Goal: Task Accomplishment & Management: Use online tool/utility

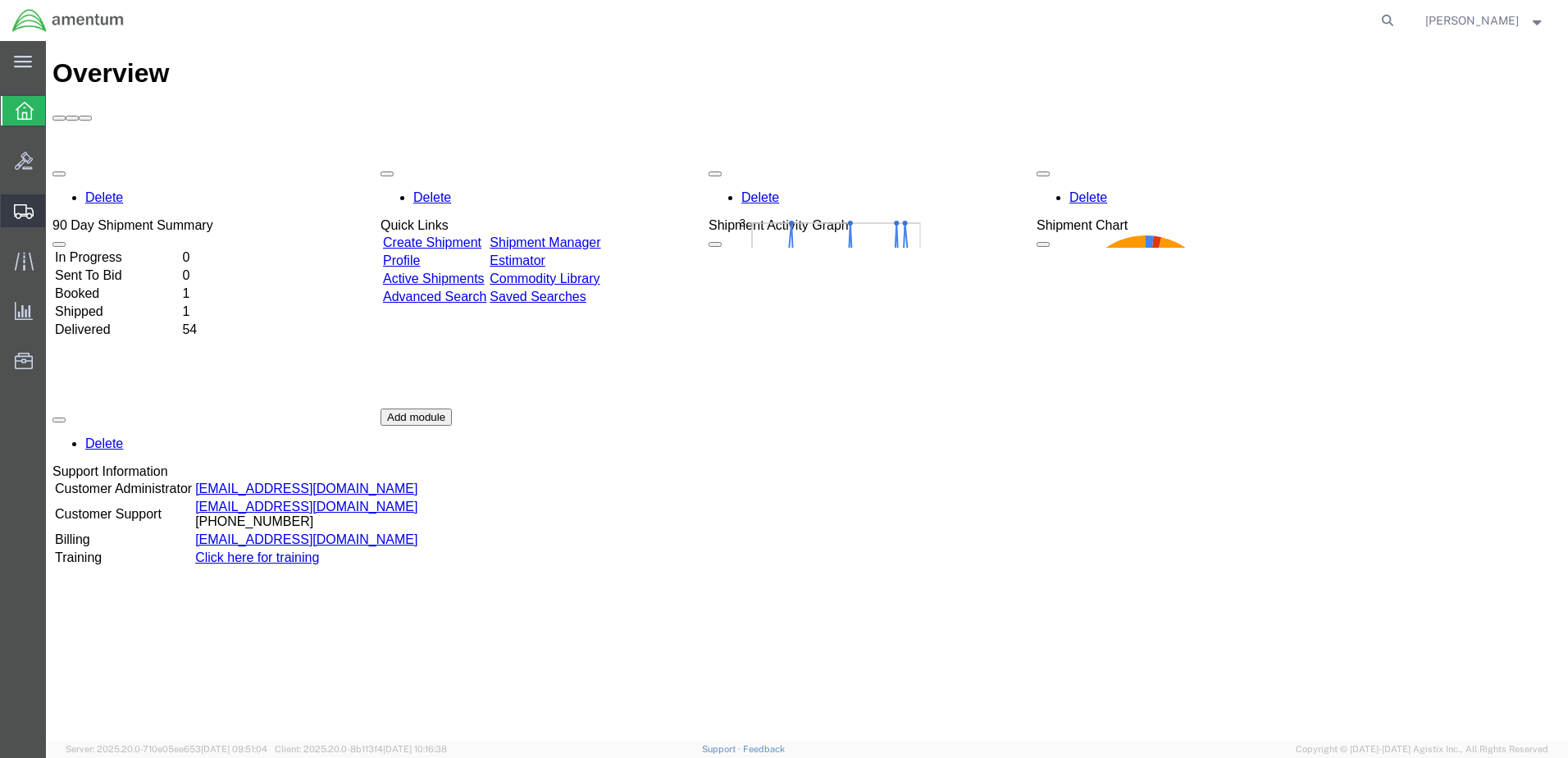
click at [56, 206] on span "Shipments" at bounding box center [51, 210] width 12 height 33
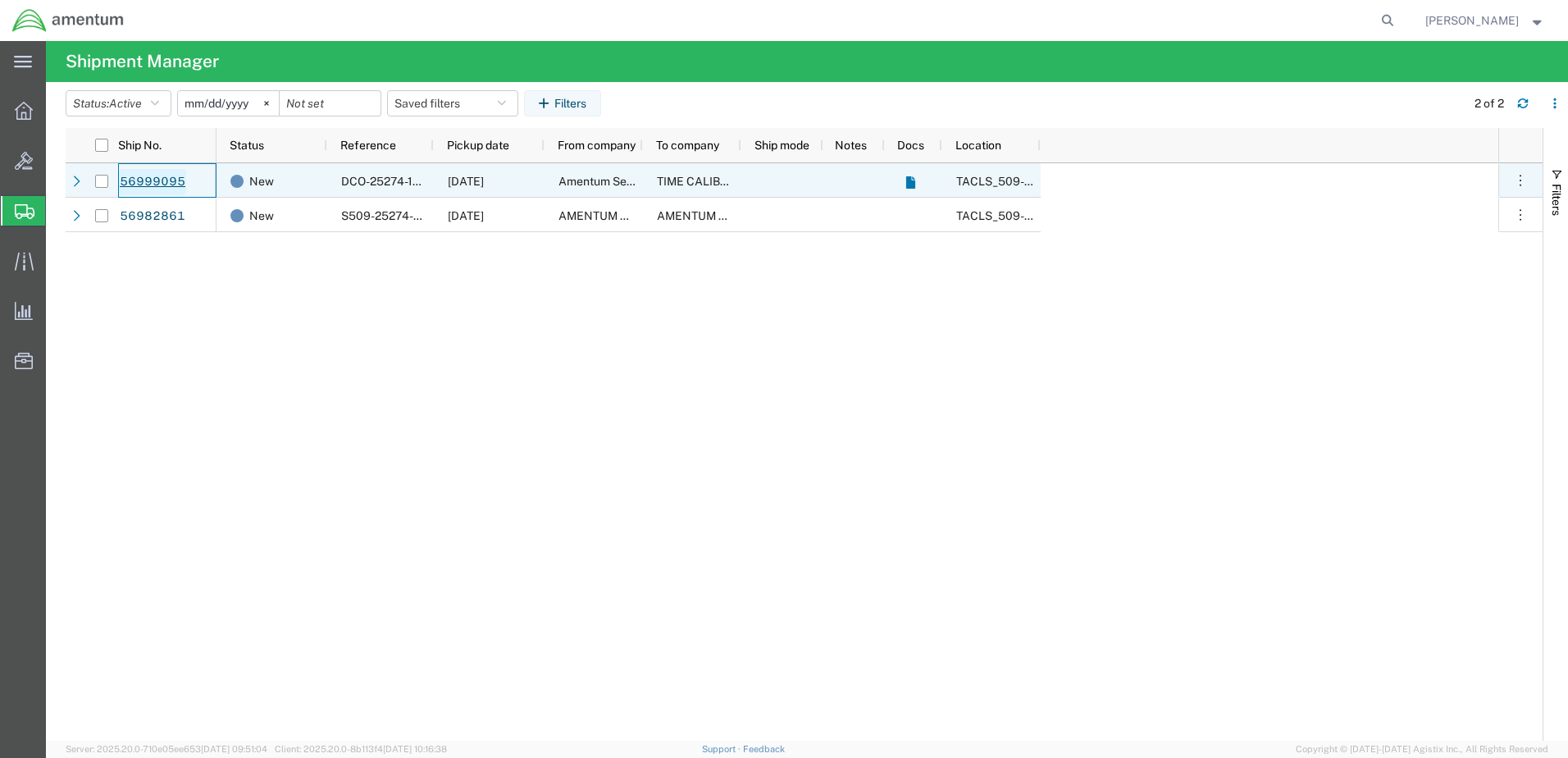
click at [163, 179] on link "56999095" at bounding box center [152, 182] width 67 height 27
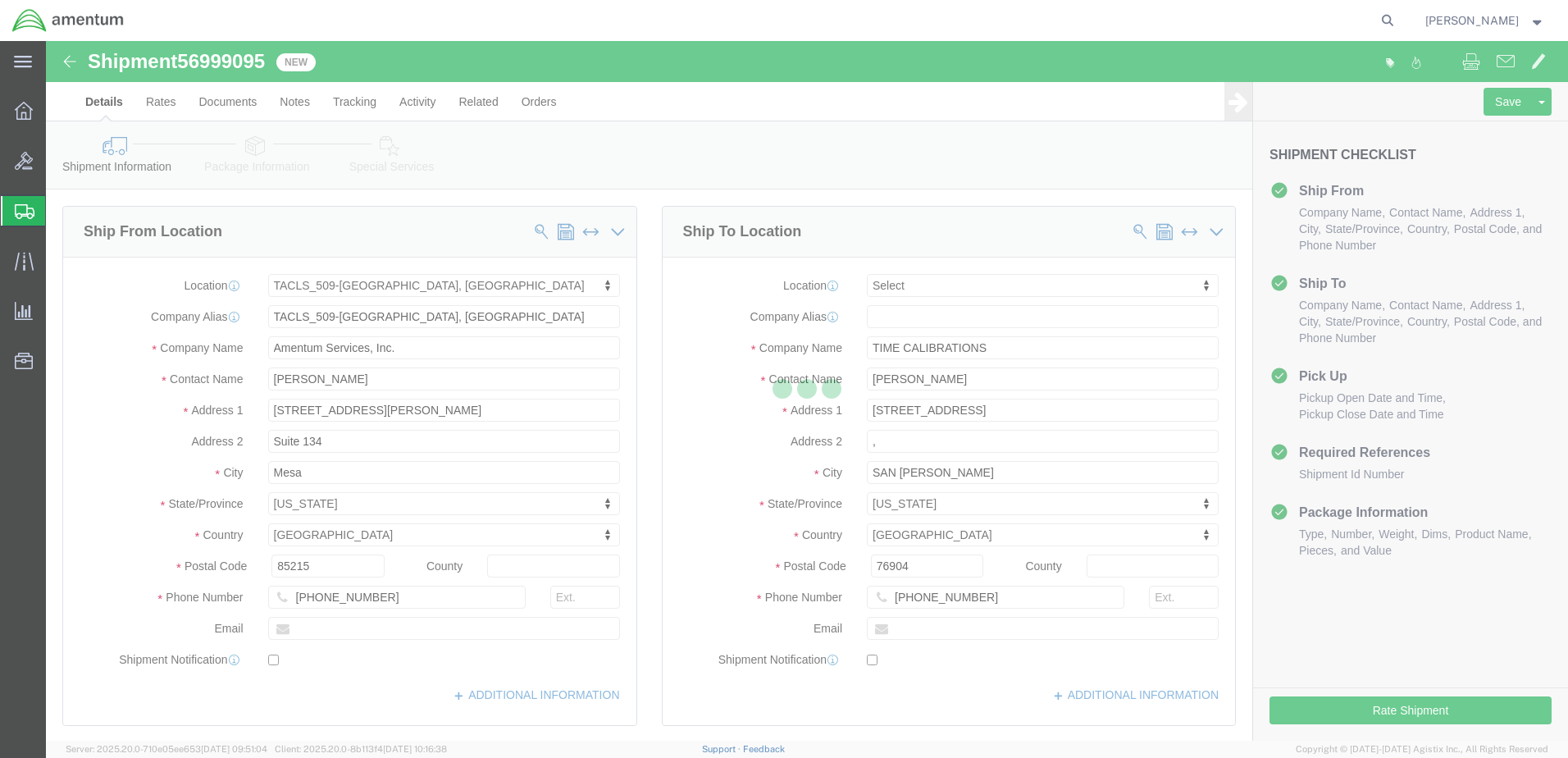
select select "42689"
select select
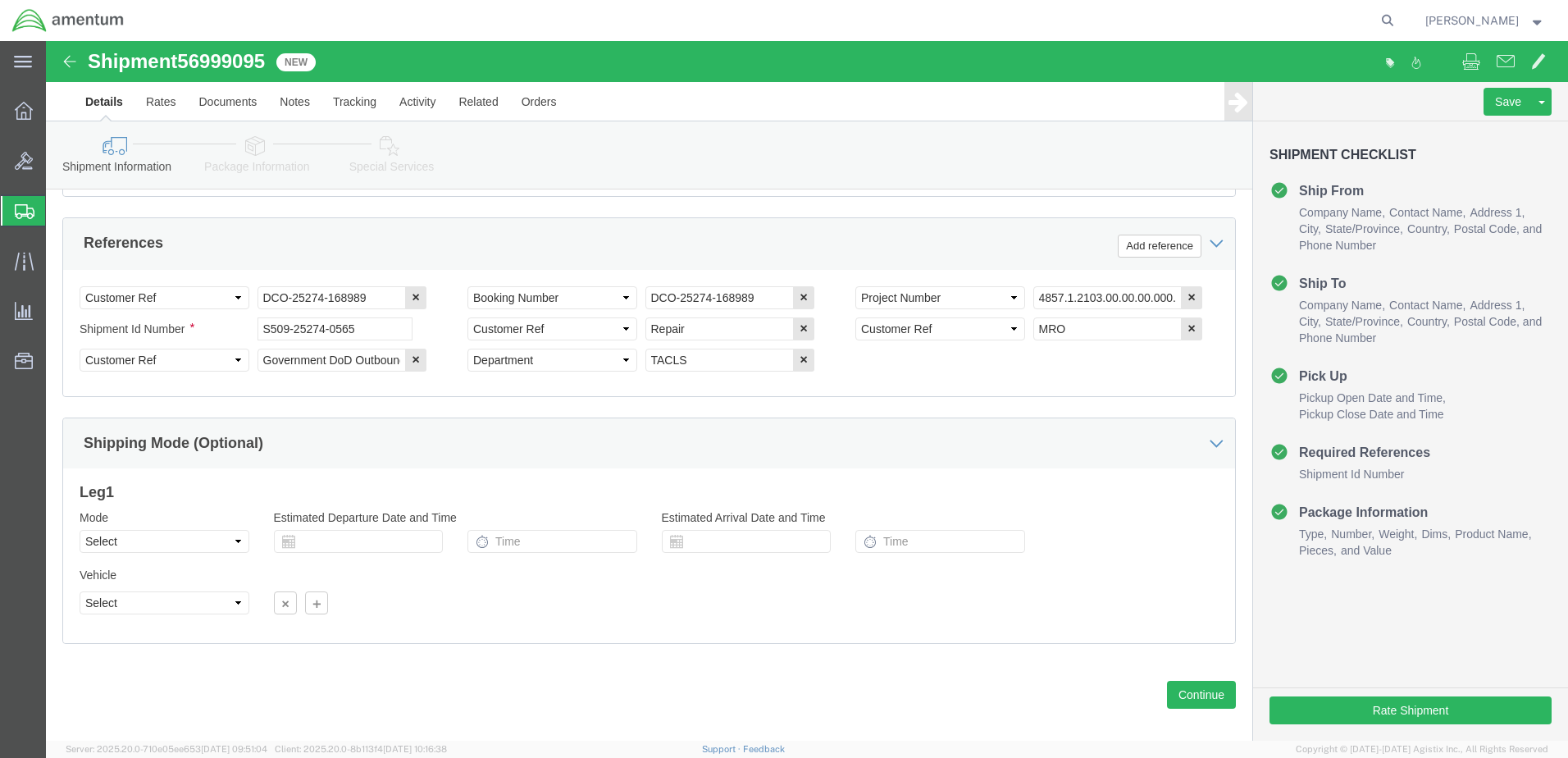
scroll to position [771, 0]
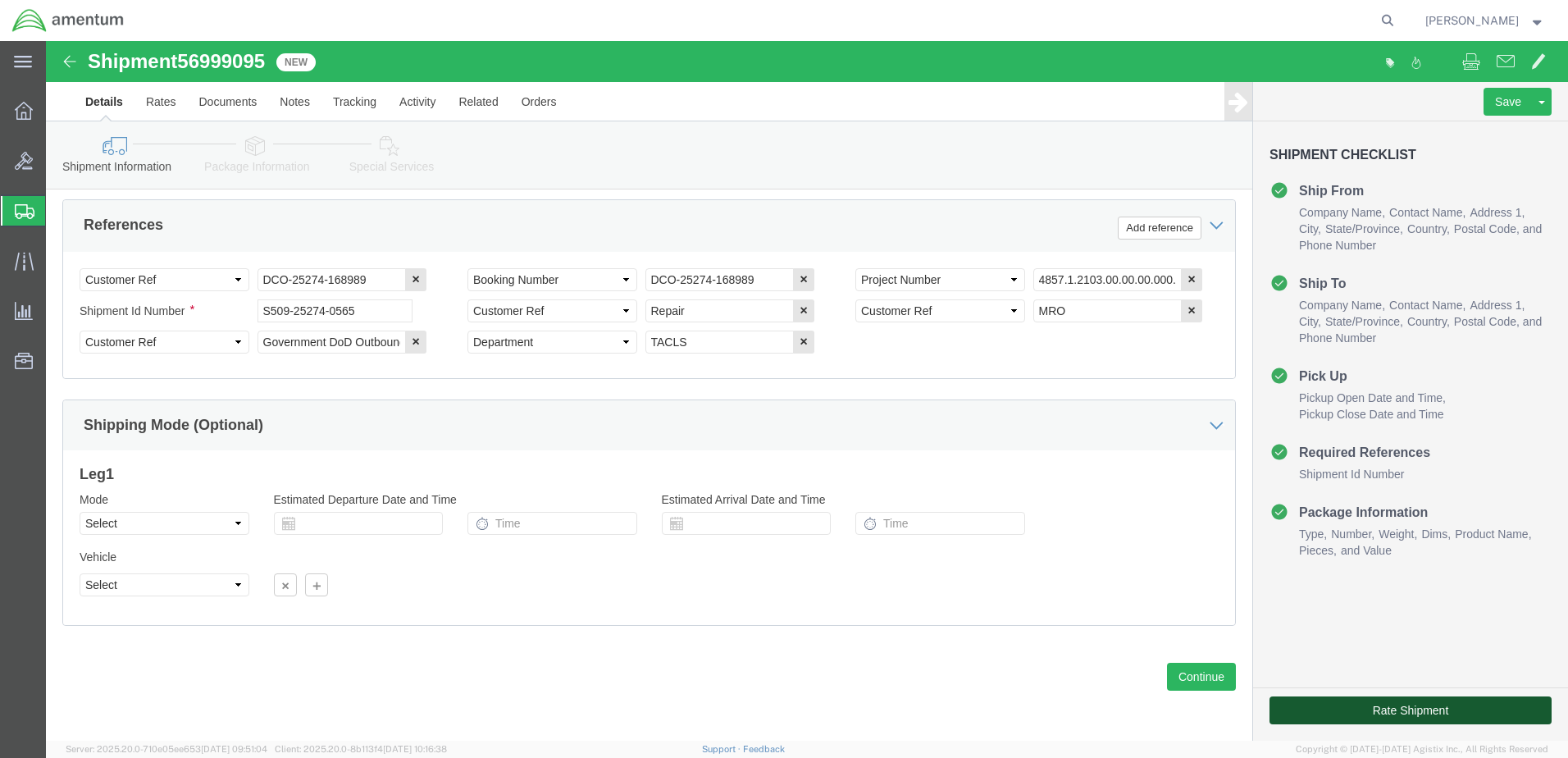
click button "Rate Shipment"
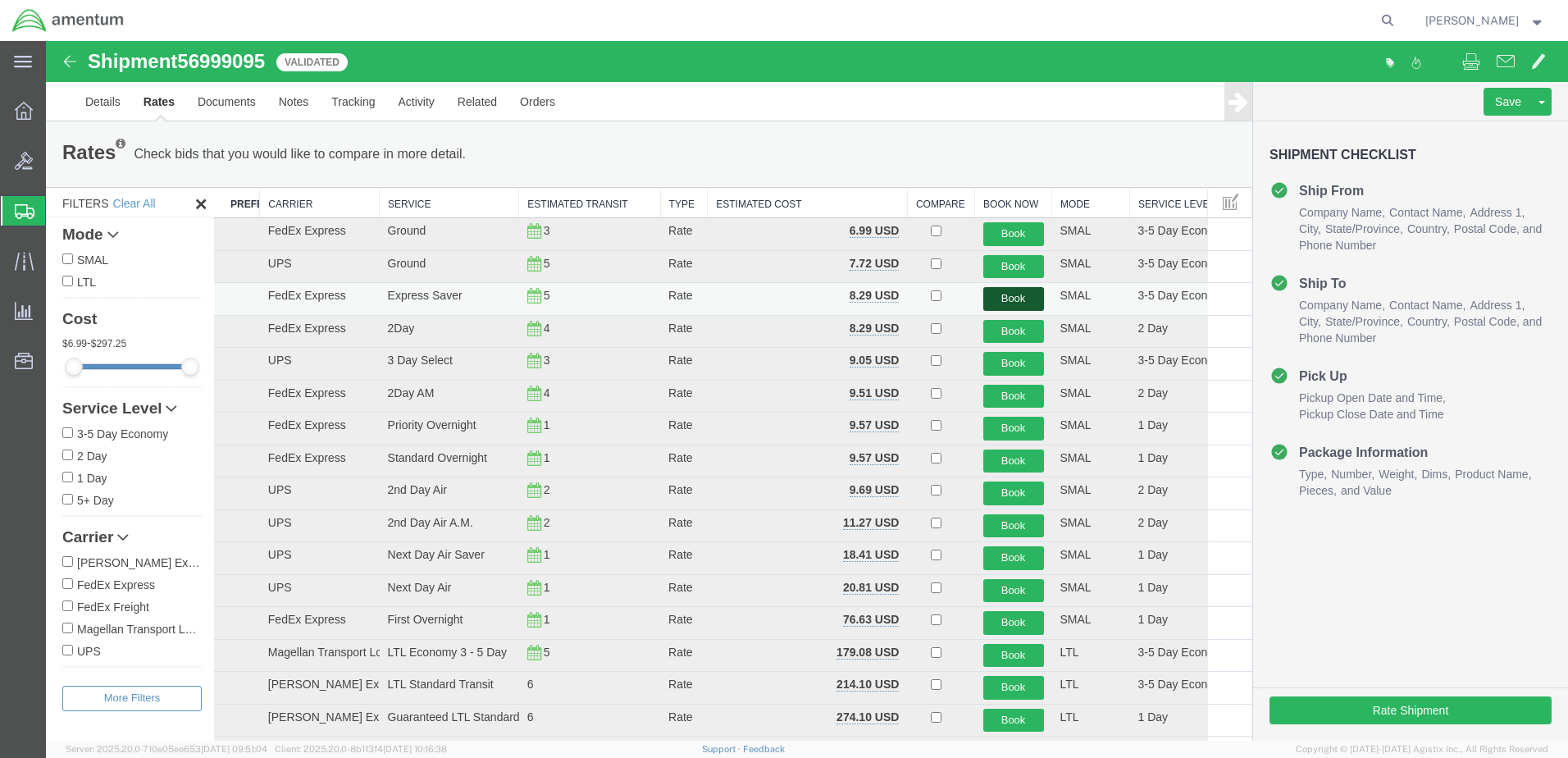
click at [999, 298] on button "Book" at bounding box center [1013, 299] width 60 height 24
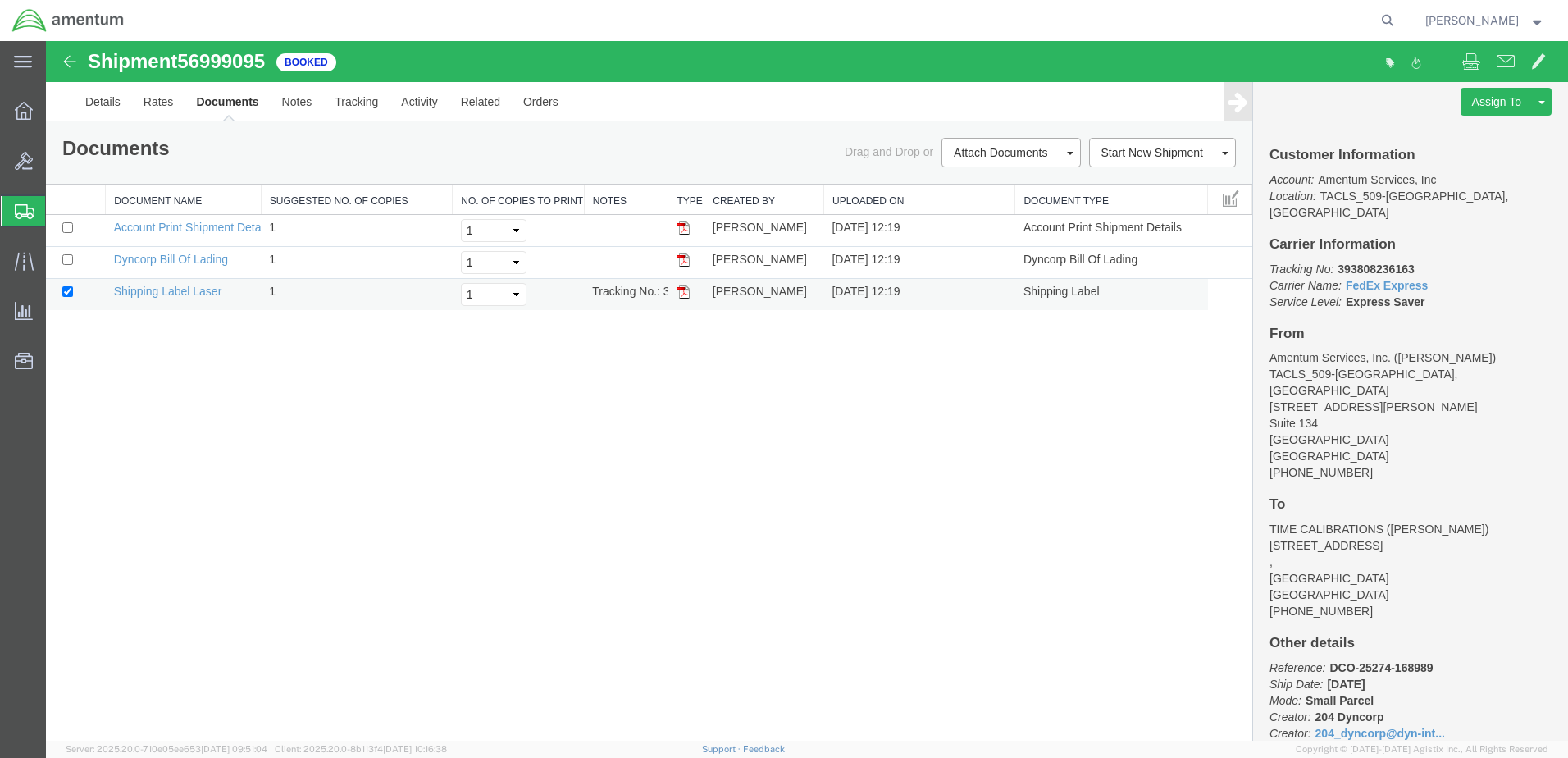
click at [684, 290] on img at bounding box center [682, 291] width 13 height 13
click at [113, 100] on link "Details" at bounding box center [103, 102] width 58 height 39
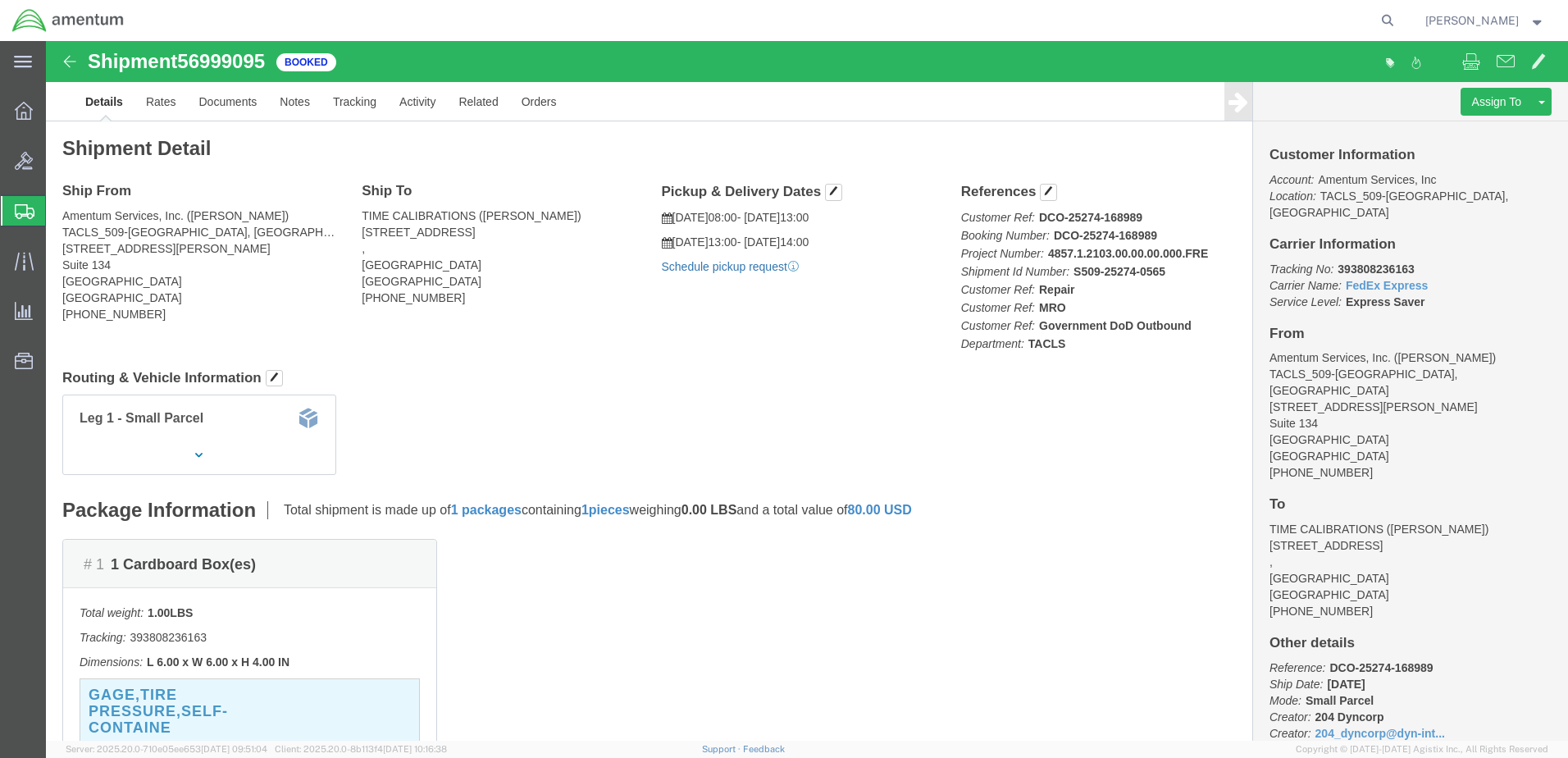
click link "Schedule pickup request"
click at [19, 211] on icon at bounding box center [25, 211] width 20 height 15
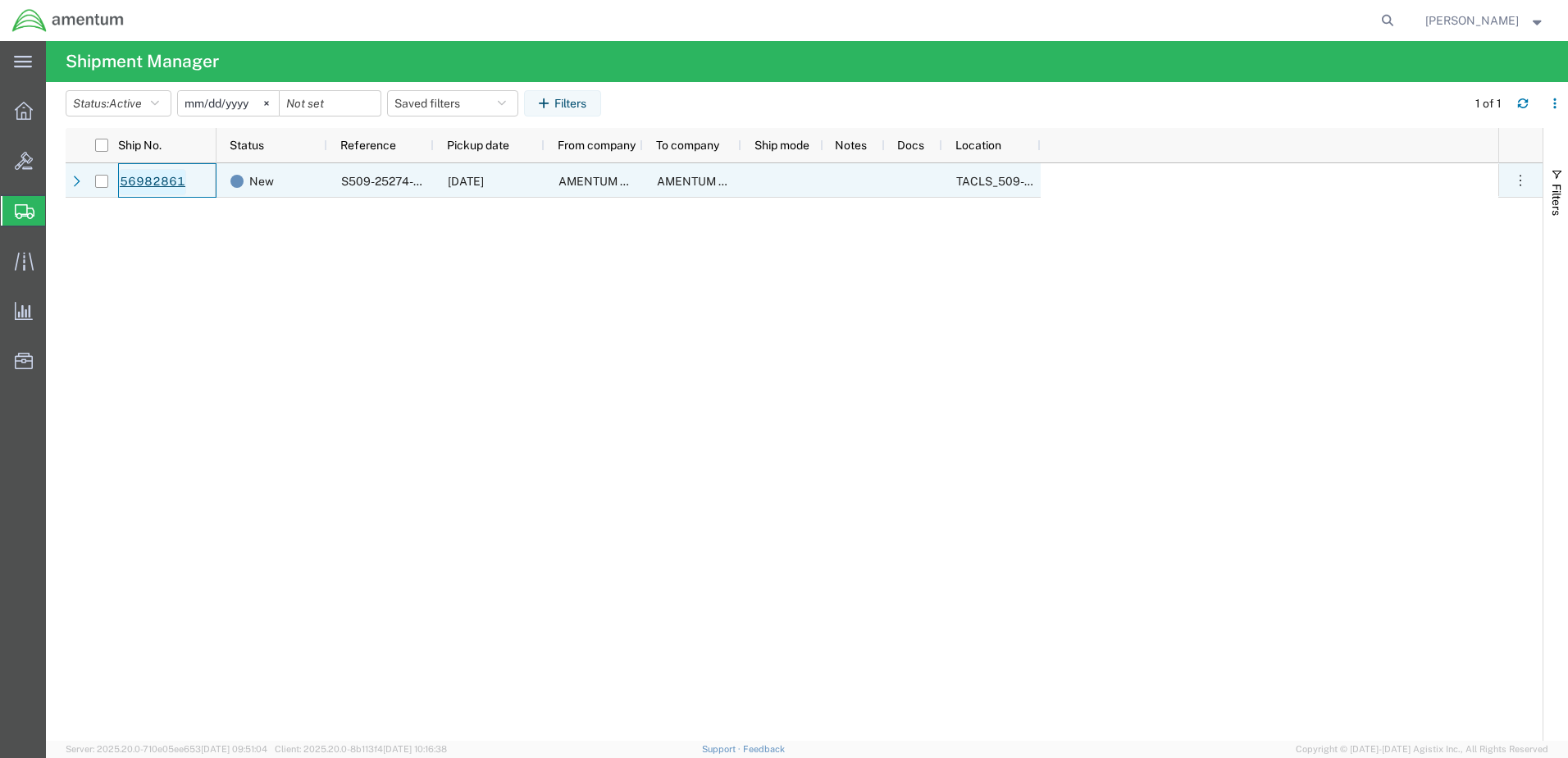
click at [160, 176] on link "56982861" at bounding box center [152, 182] width 67 height 27
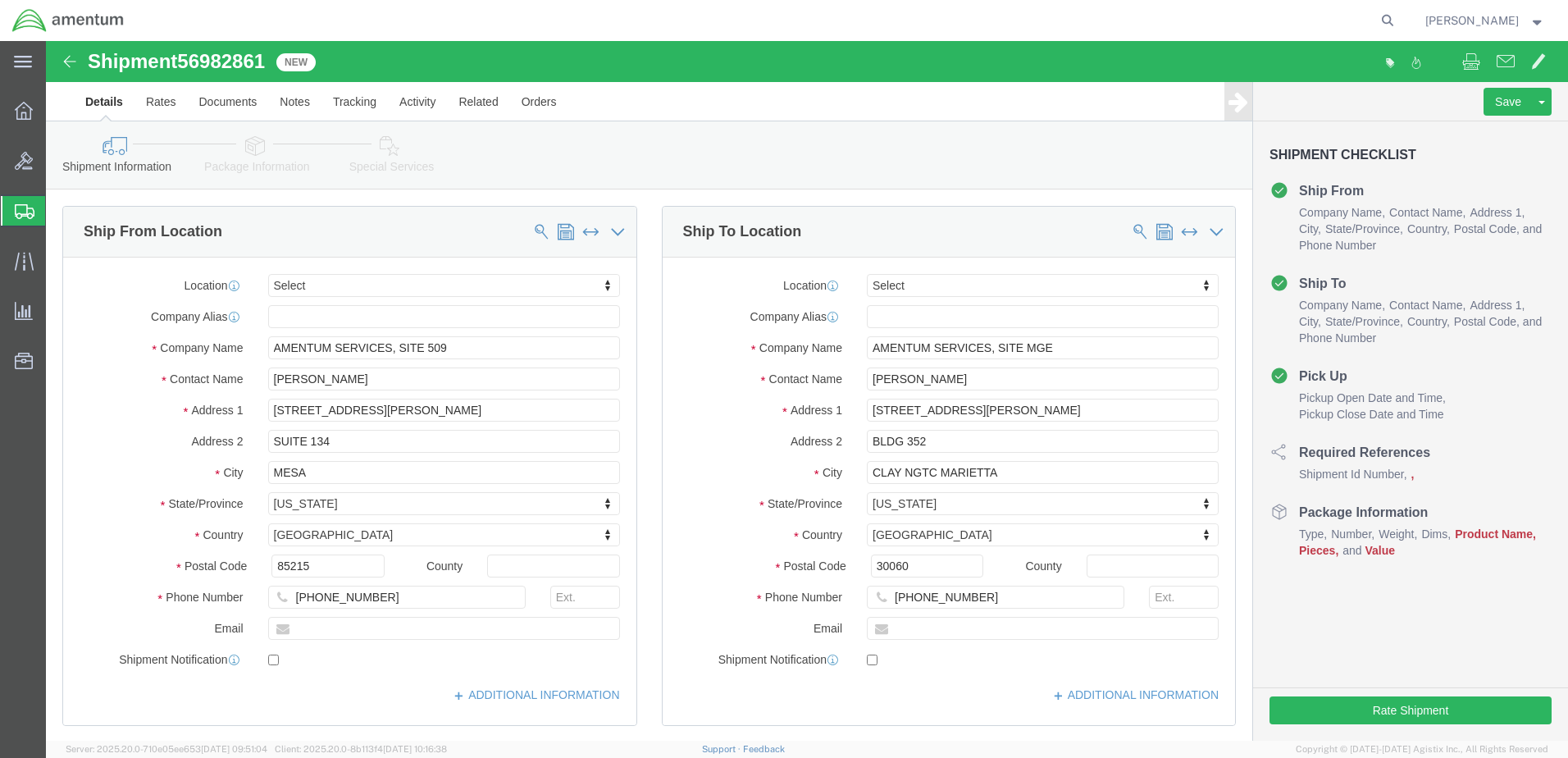
select select
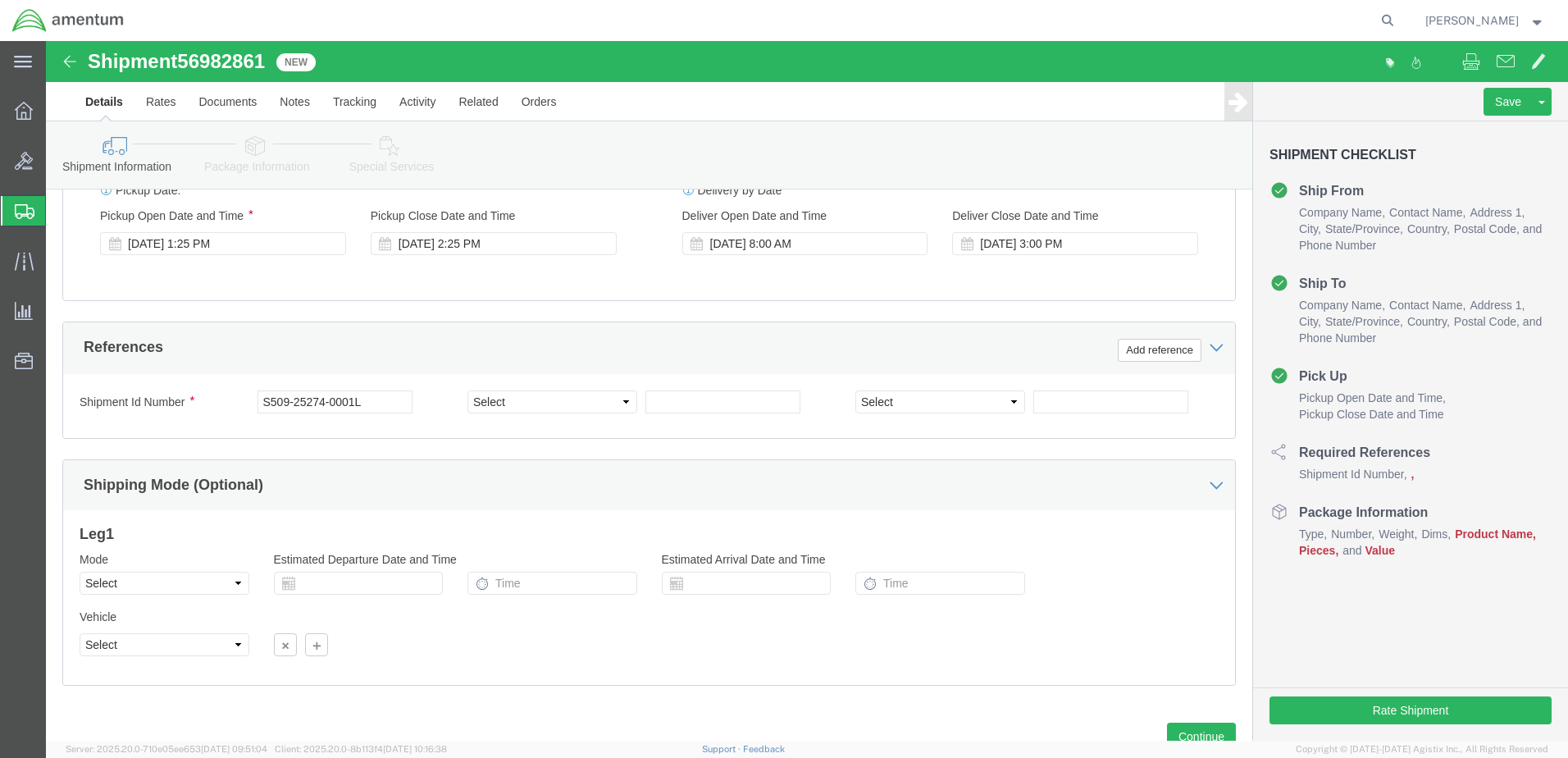
scroll to position [656, 0]
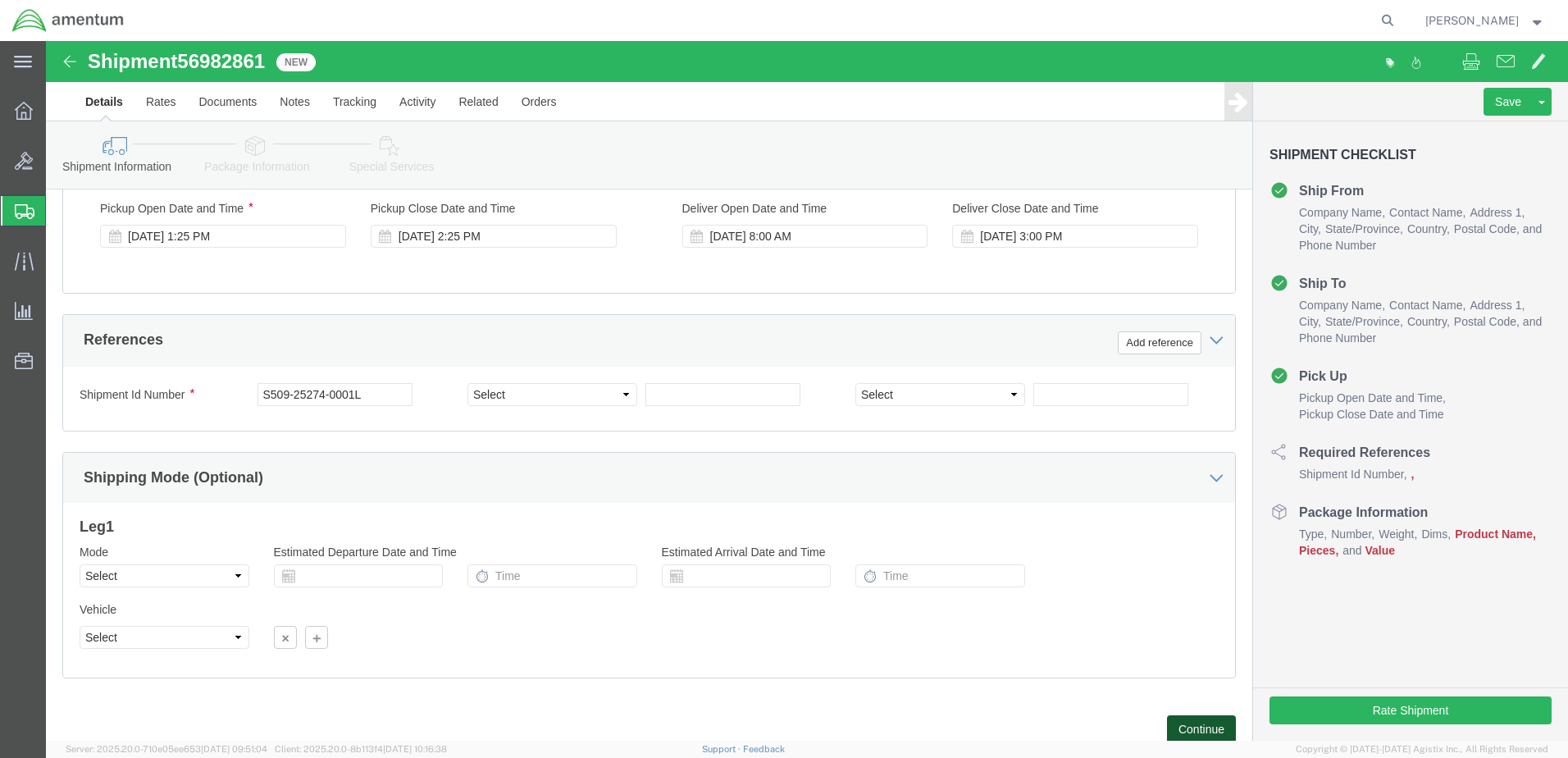
click button "Continue"
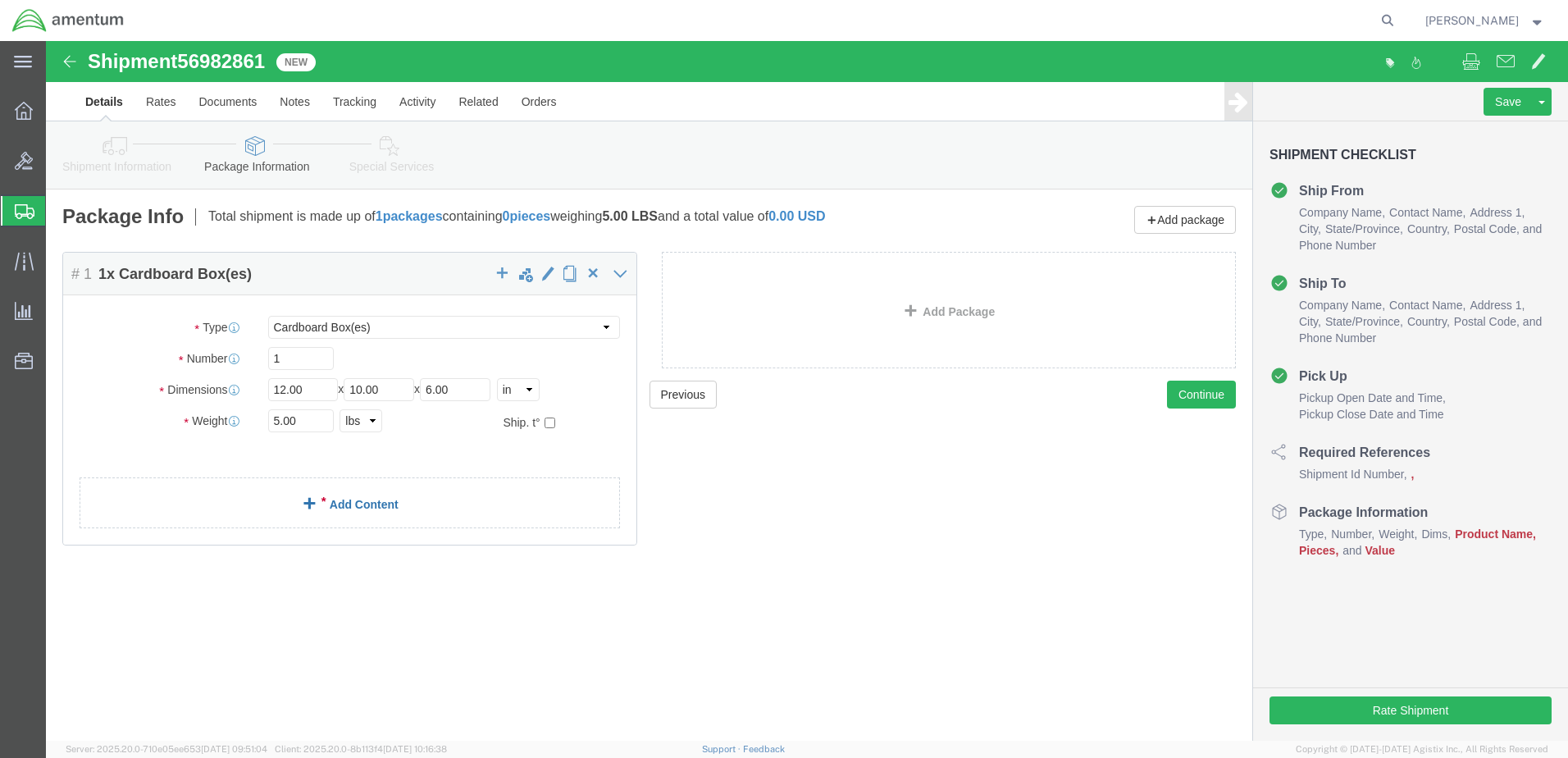
click link "Add Content"
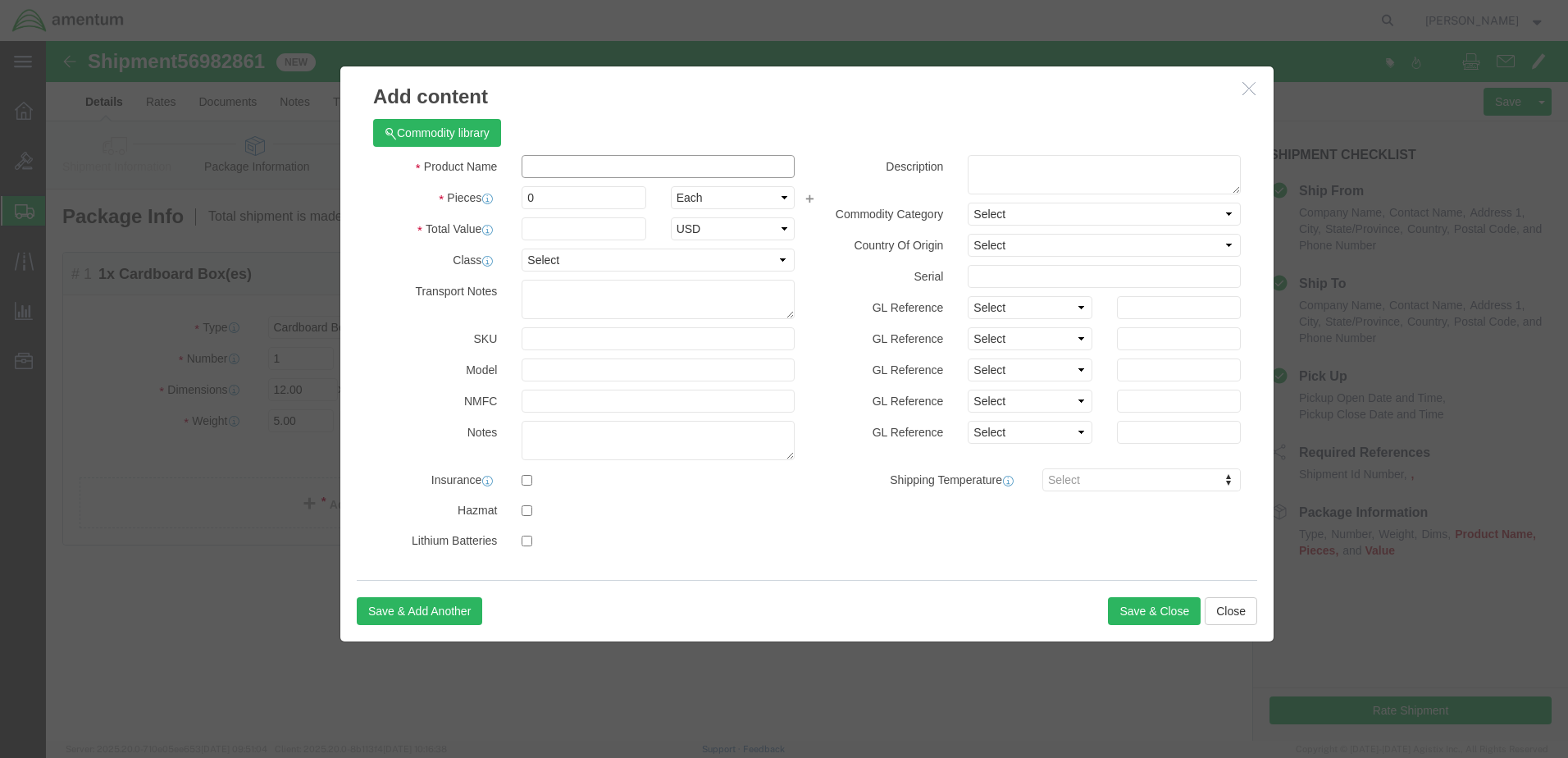
click input "text"
type input "TOOL"
click input "0"
type input "1"
click input "text"
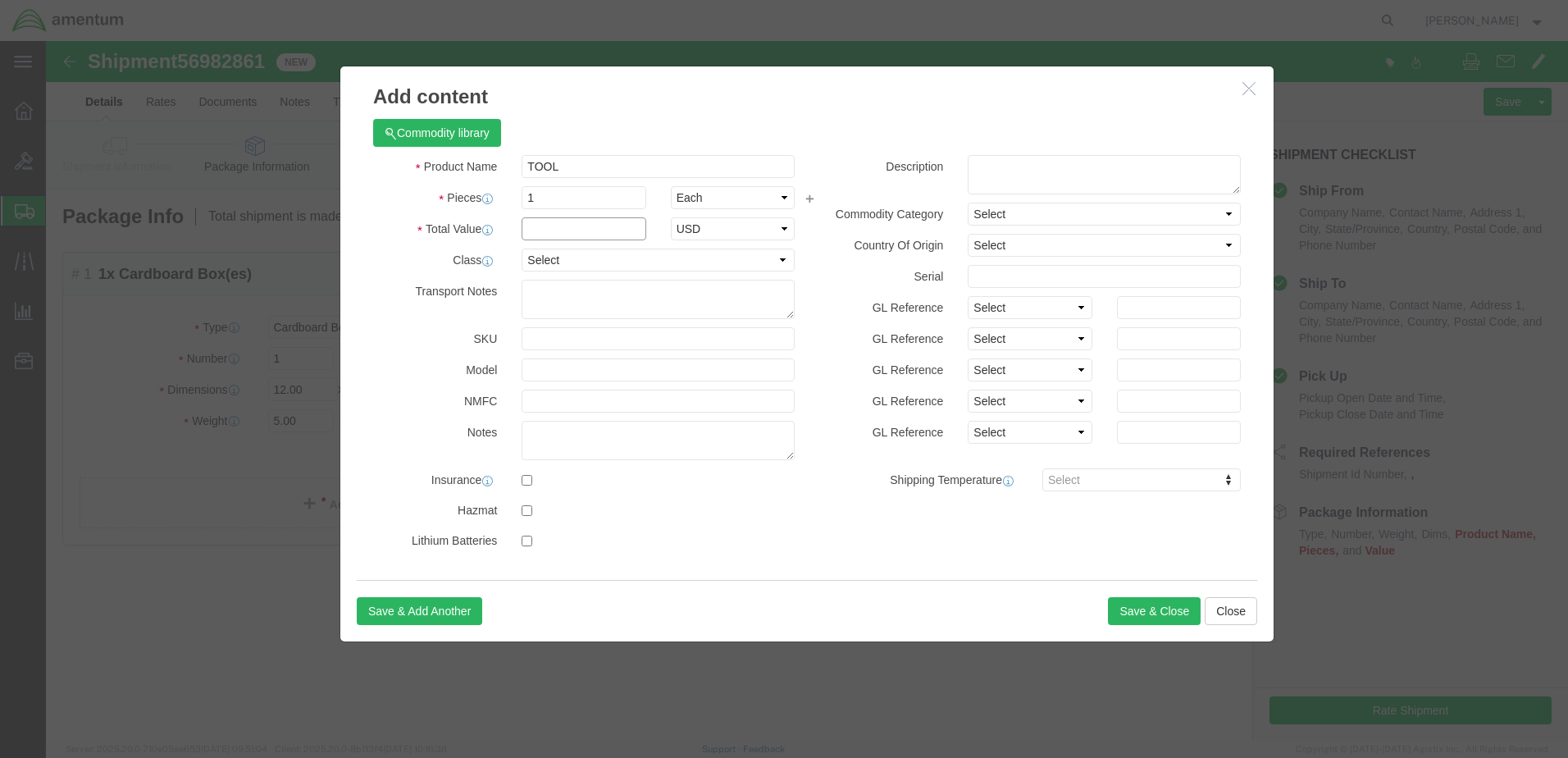
type input "1"
click button "Save & Close"
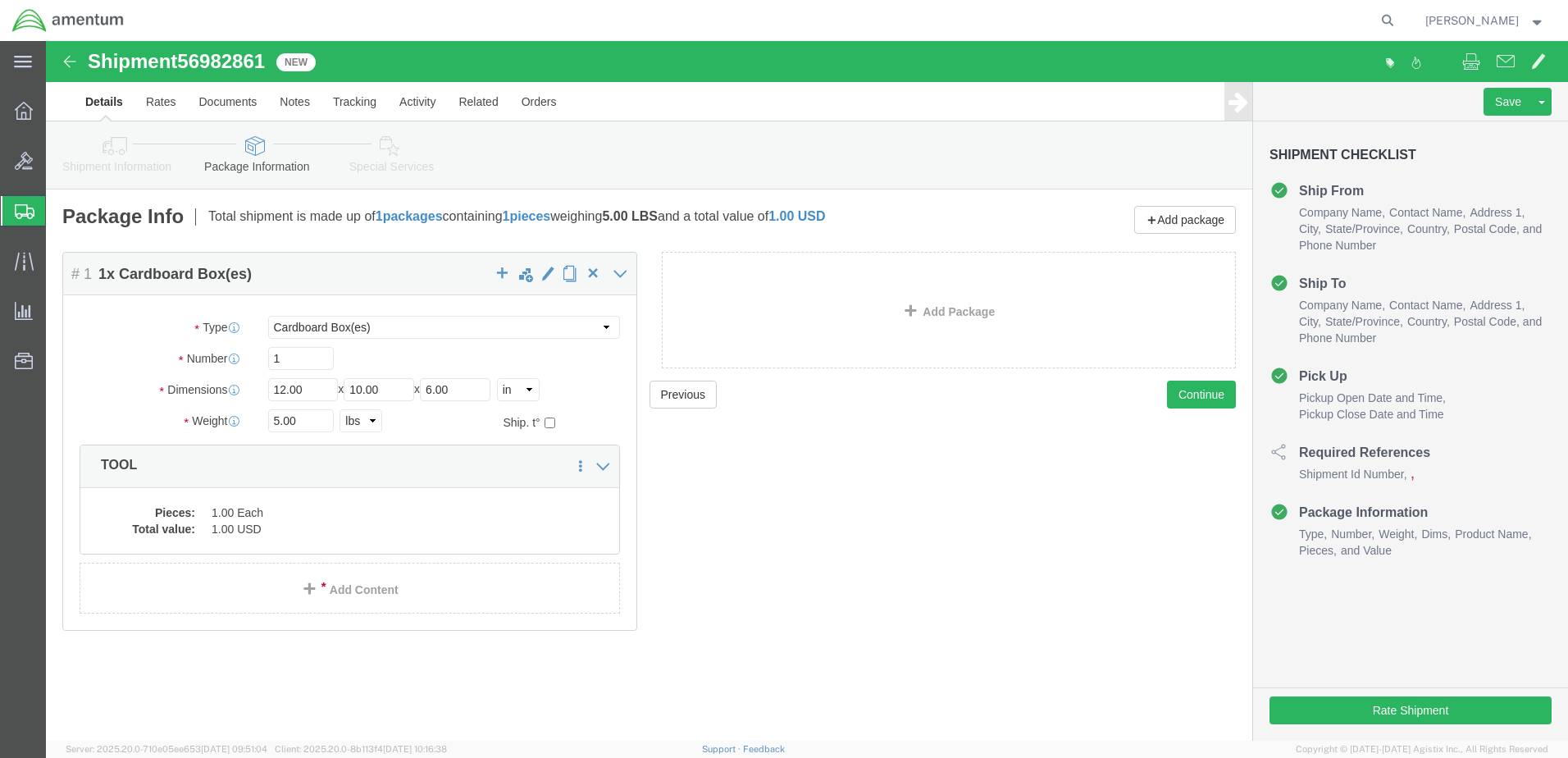
click at [58, 207] on span "Shipments" at bounding box center [51, 210] width 13 height 33
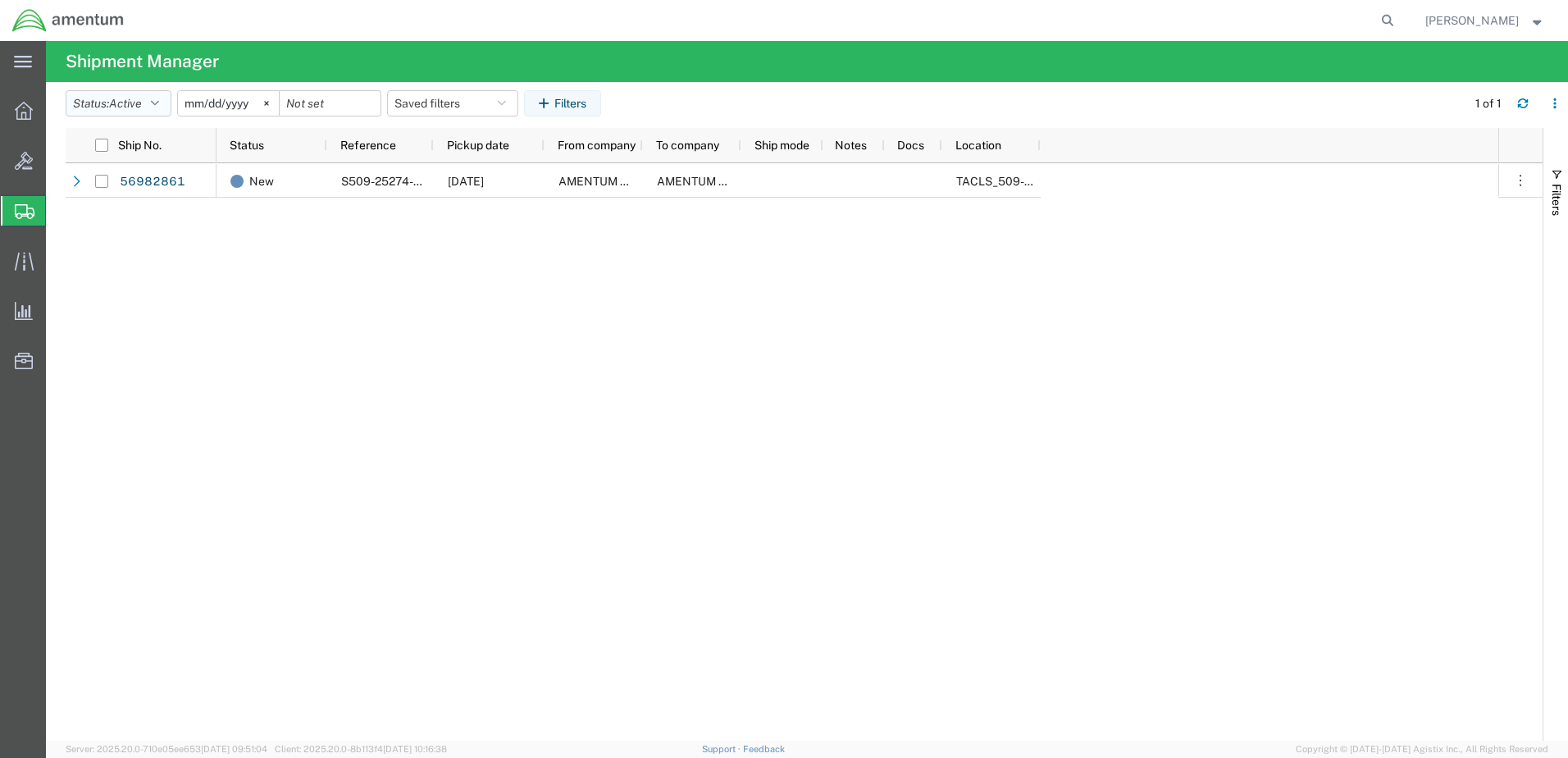
click at [159, 102] on icon "button" at bounding box center [155, 104] width 8 height 12
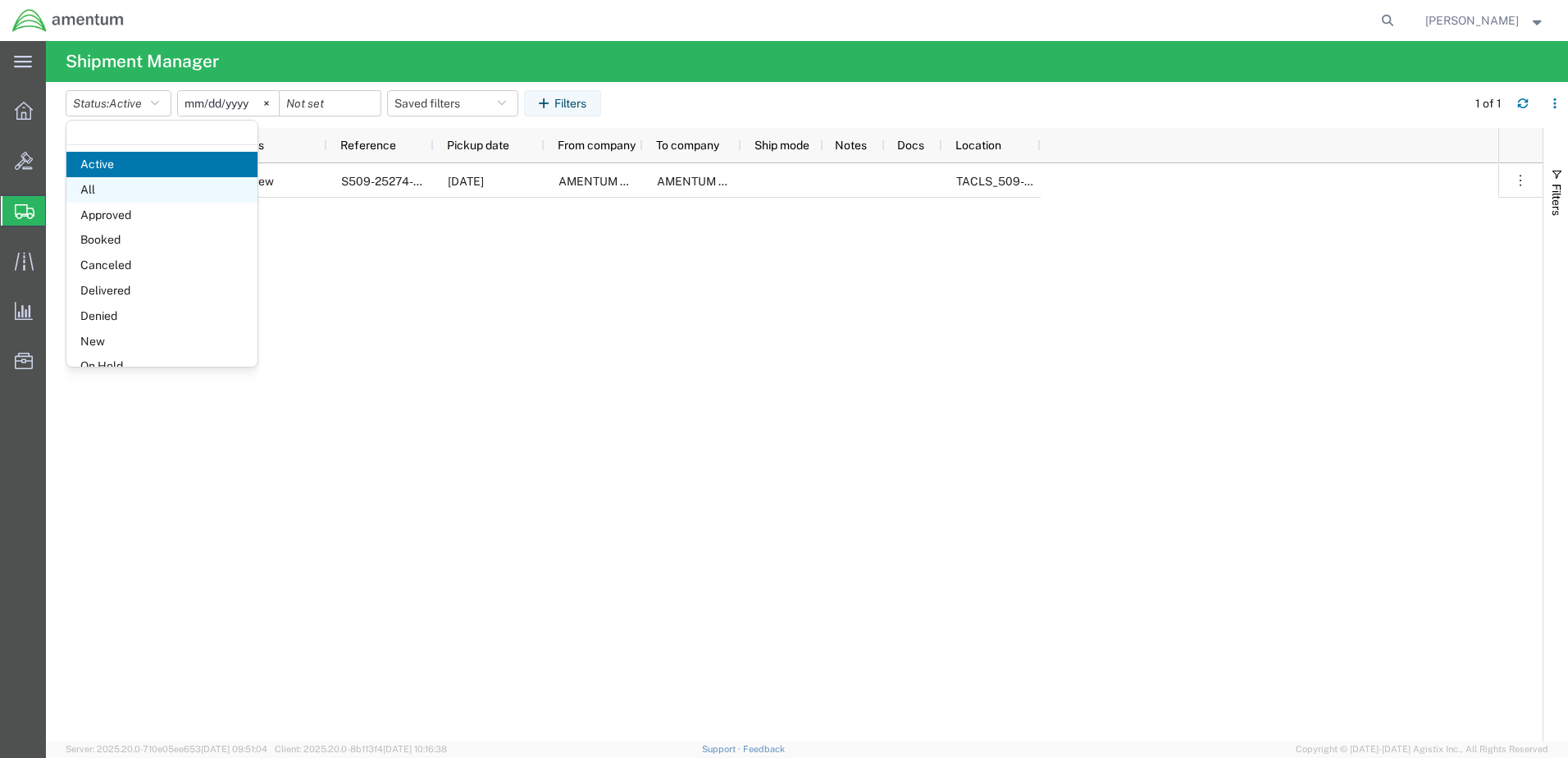
click at [153, 194] on span "All" at bounding box center [162, 190] width 192 height 26
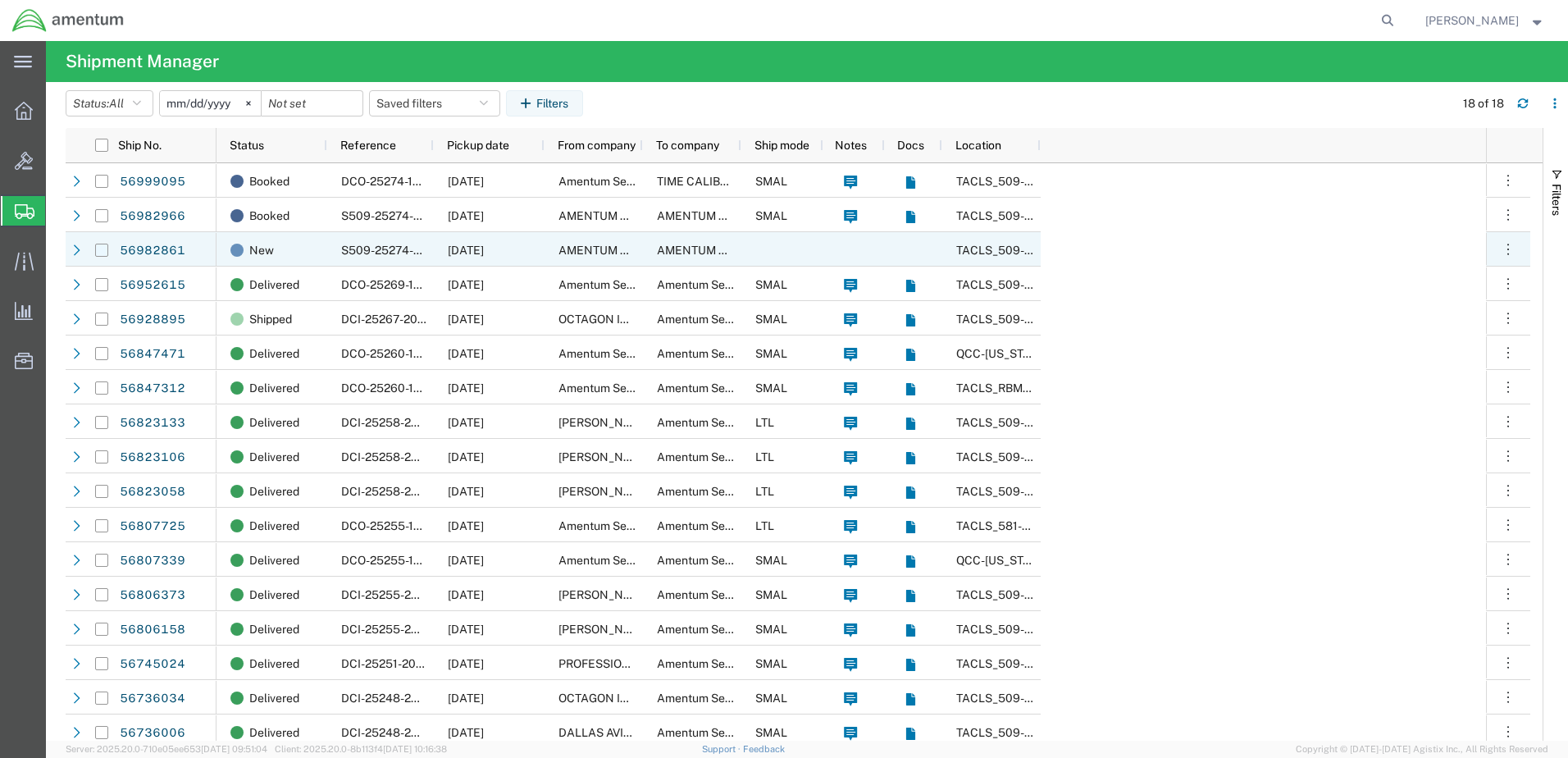
click at [102, 252] on input "Press Space to toggle row selection (unchecked)" at bounding box center [101, 250] width 13 height 13
checkbox input "true"
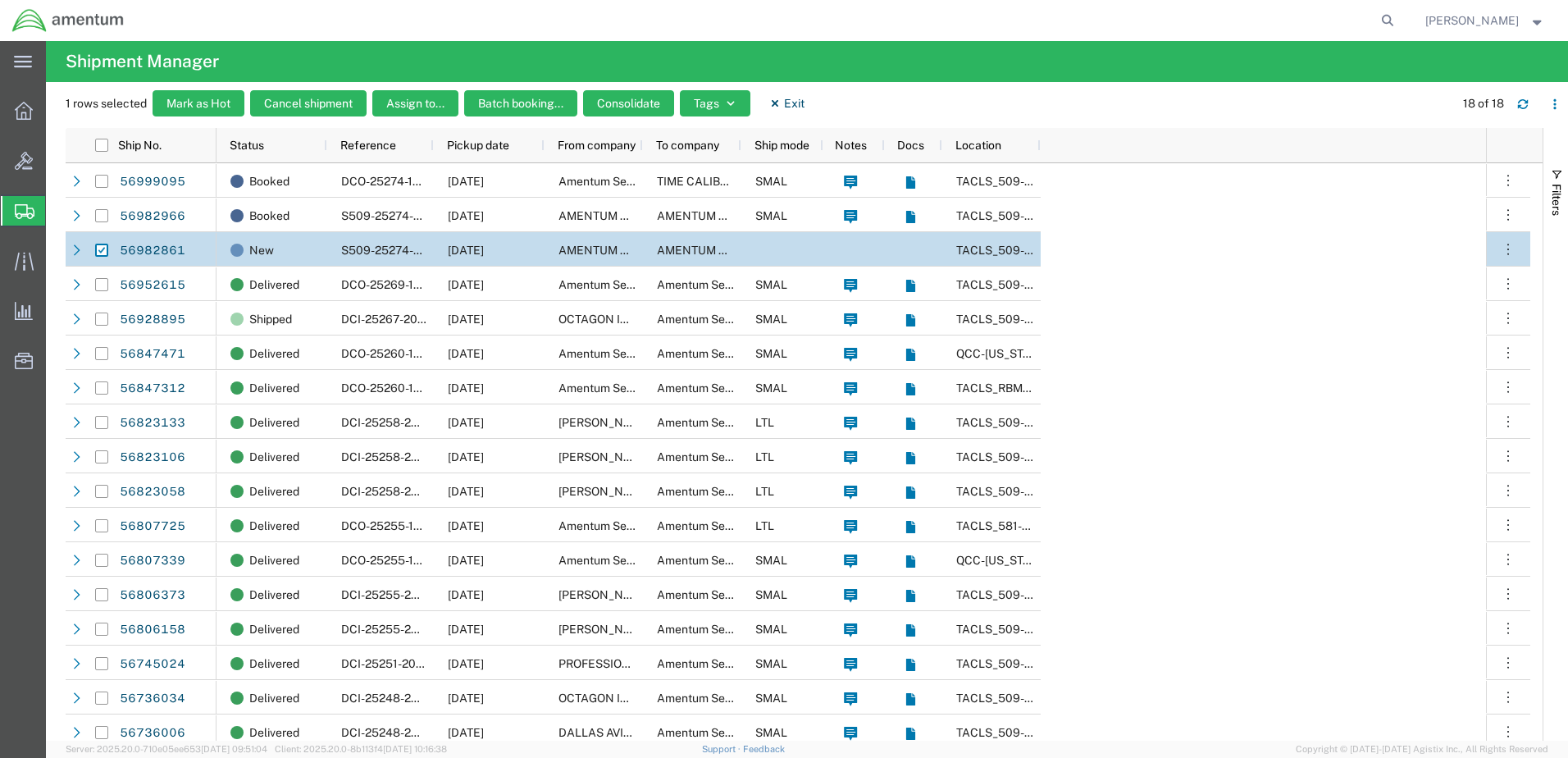
click at [1278, 337] on div "Booked DCO-25274-168989 [DATE] Amentum Services, Inc. TIME CALIBRATIONS SMAL TA…" at bounding box center [851, 473] width 1270 height 620
click at [0, 0] on span "Shipment Manager" at bounding box center [0, 0] width 0 height 0
click at [58, 206] on span "Shipments" at bounding box center [51, 210] width 13 height 33
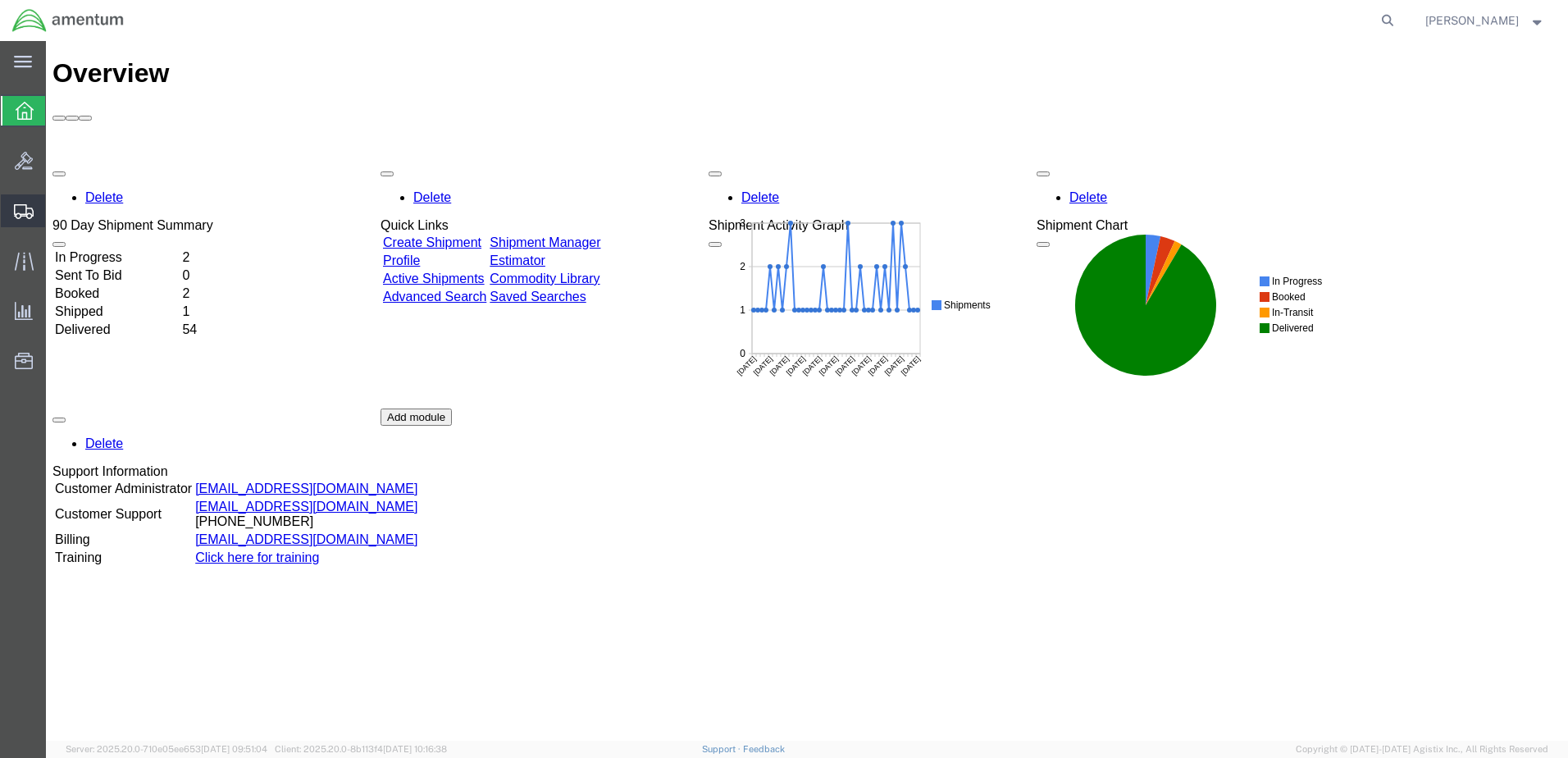
click at [56, 207] on span "Shipments" at bounding box center [51, 210] width 12 height 33
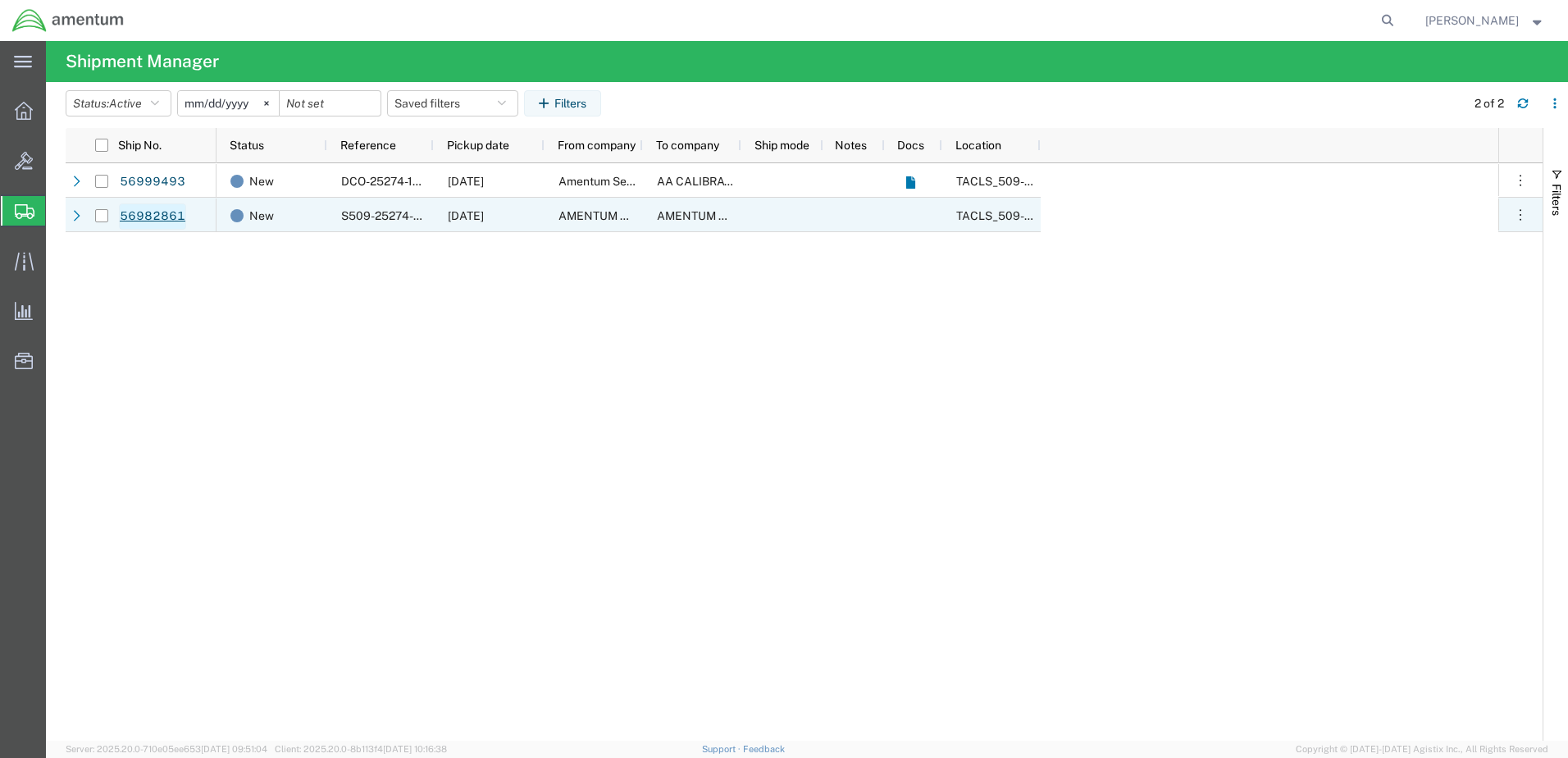
click at [148, 219] on link "56982861" at bounding box center [152, 216] width 67 height 27
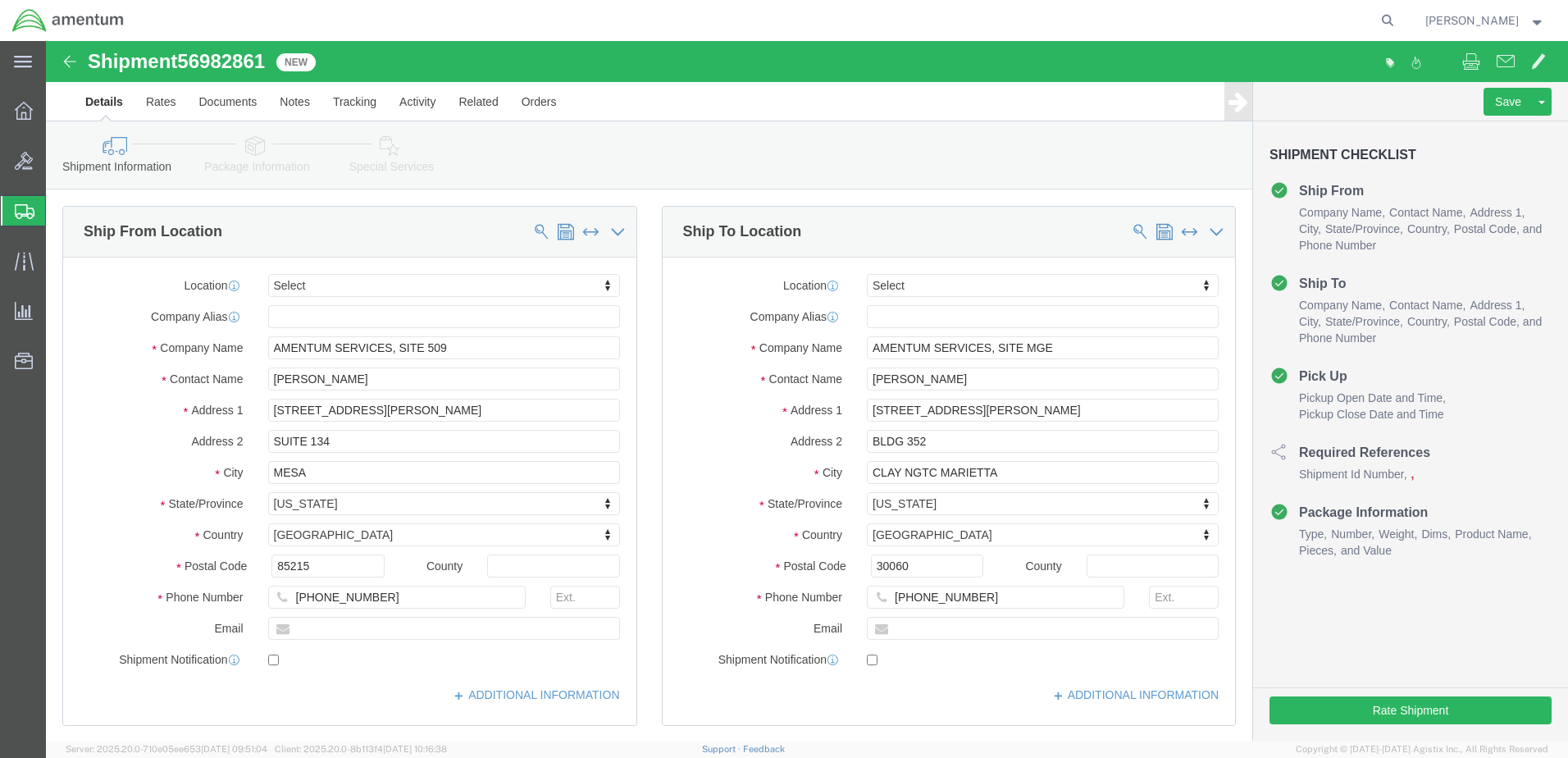
select select
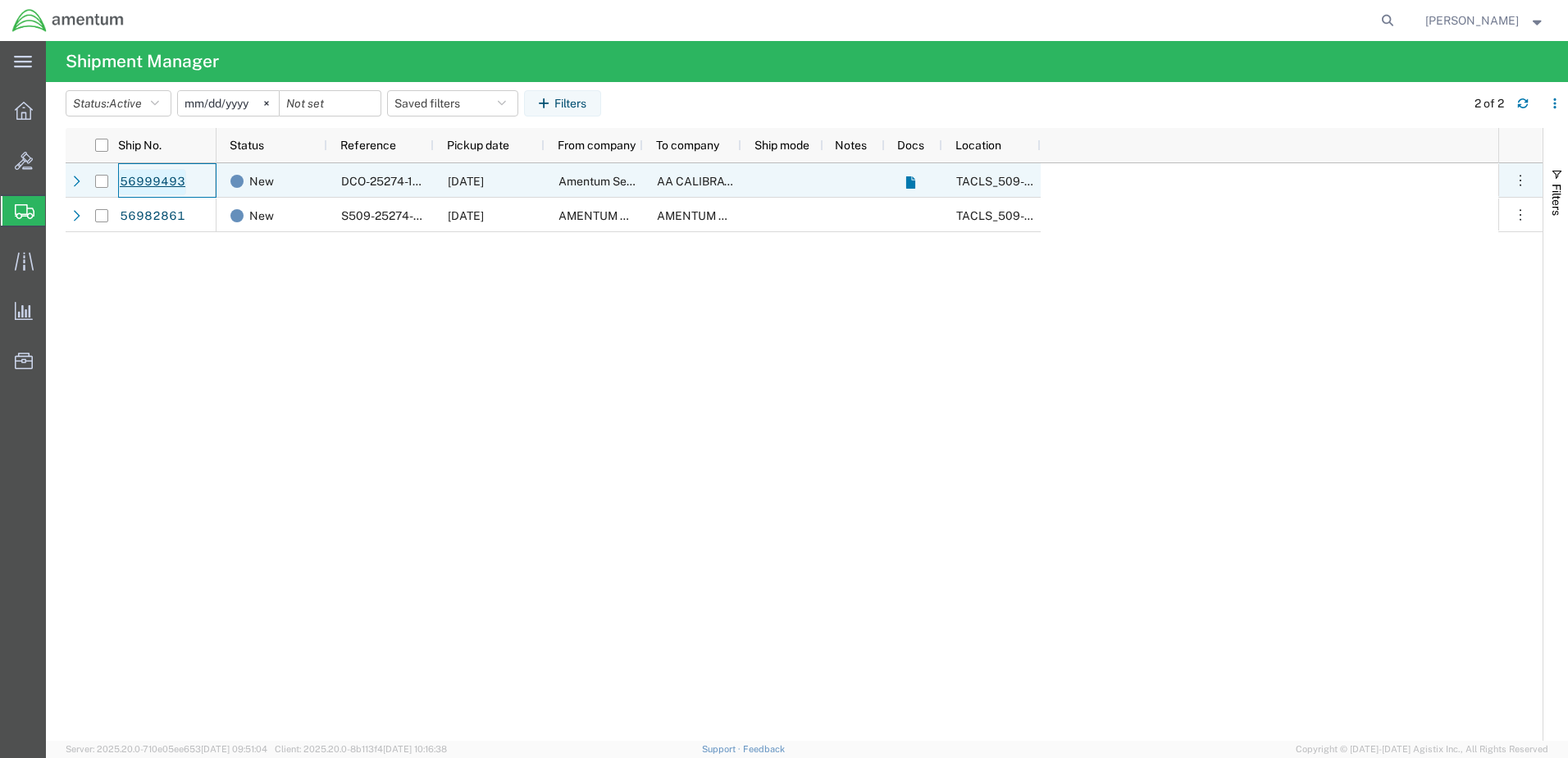
click at [151, 183] on link "56999493" at bounding box center [152, 182] width 67 height 27
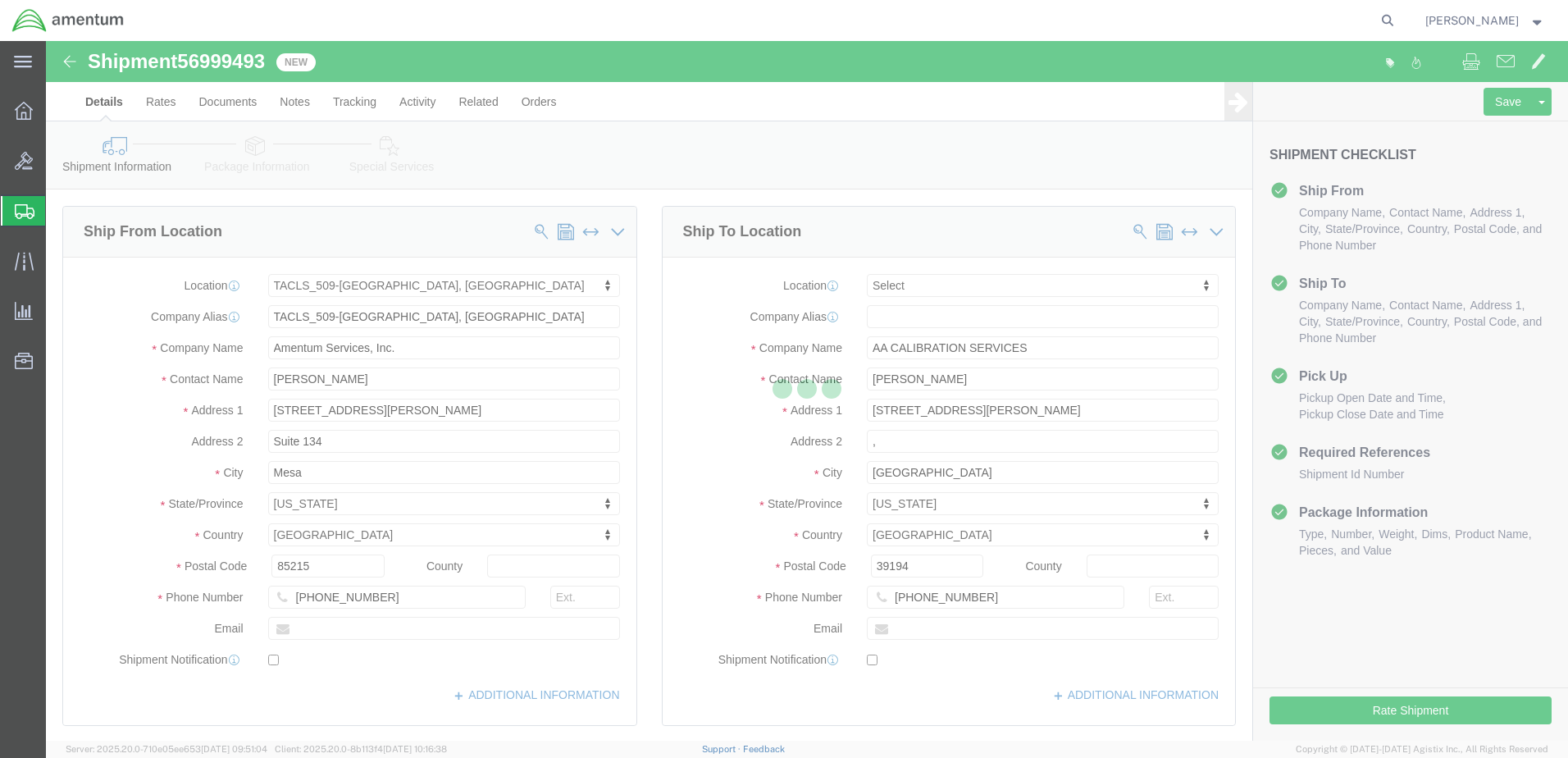
select select "42689"
select select
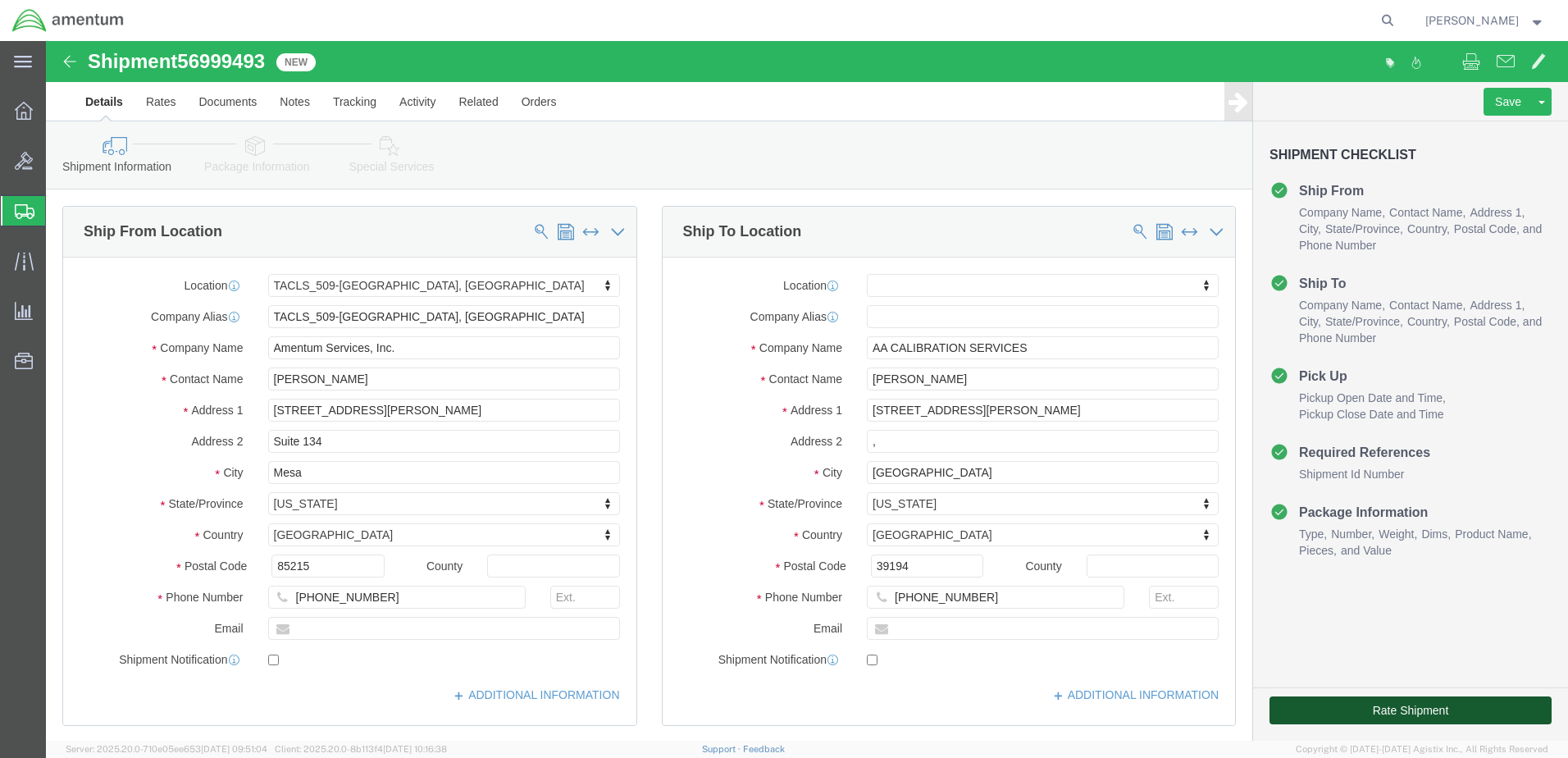
click button "Rate Shipment"
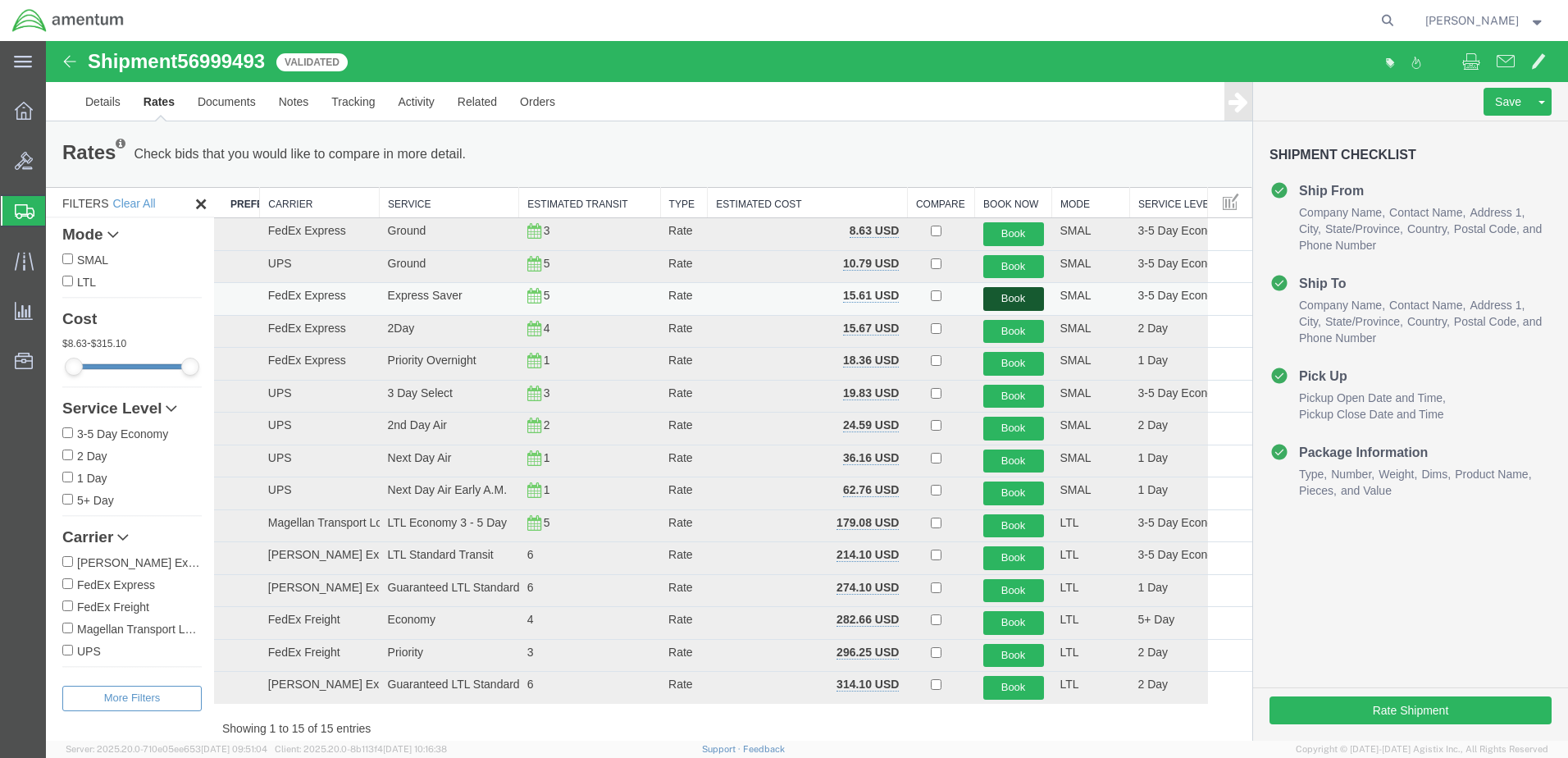
click at [996, 298] on button "Book" at bounding box center [1013, 299] width 60 height 24
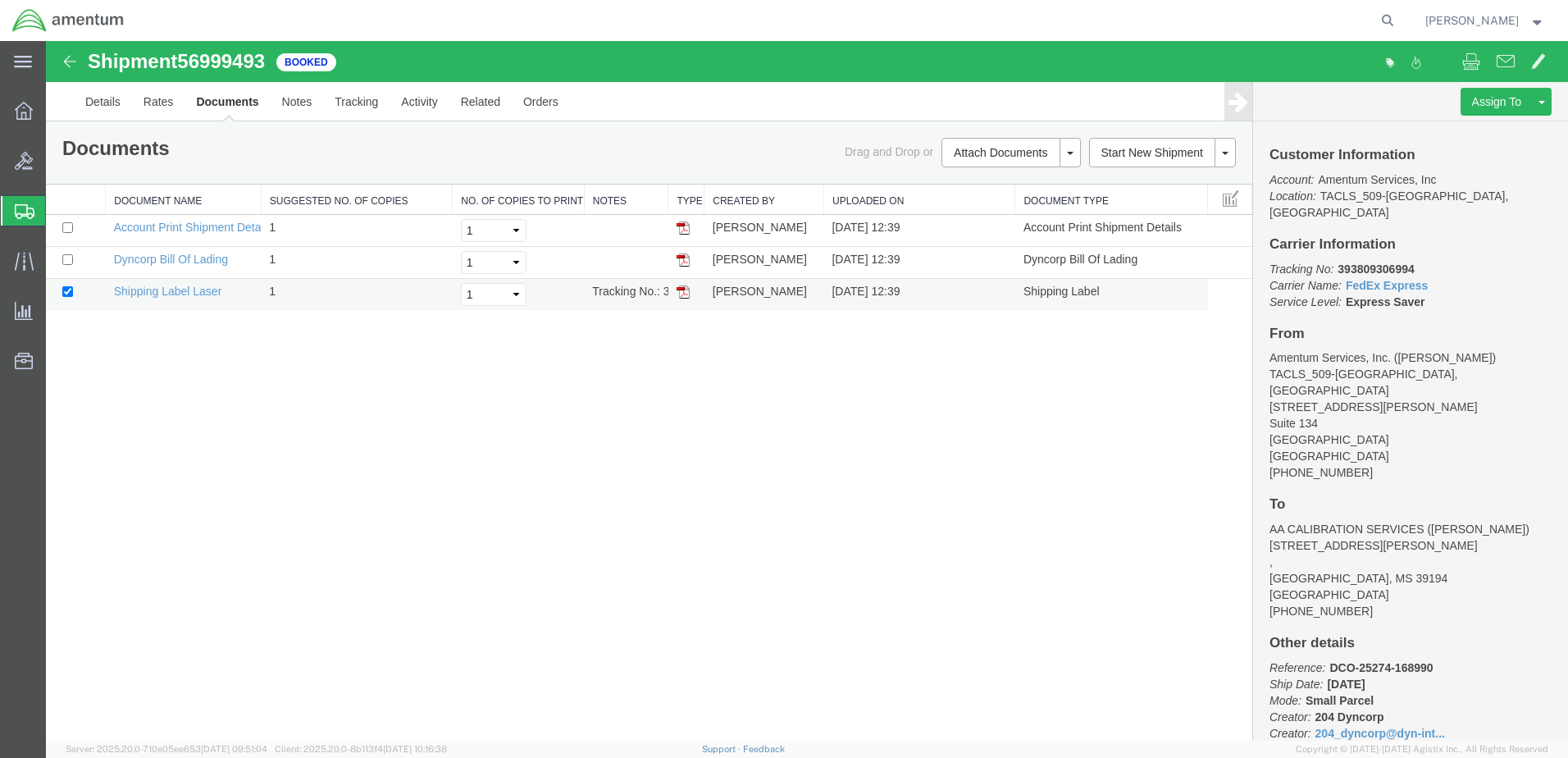
click at [684, 296] on img at bounding box center [682, 291] width 13 height 13
click at [105, 98] on link "Details" at bounding box center [103, 102] width 58 height 39
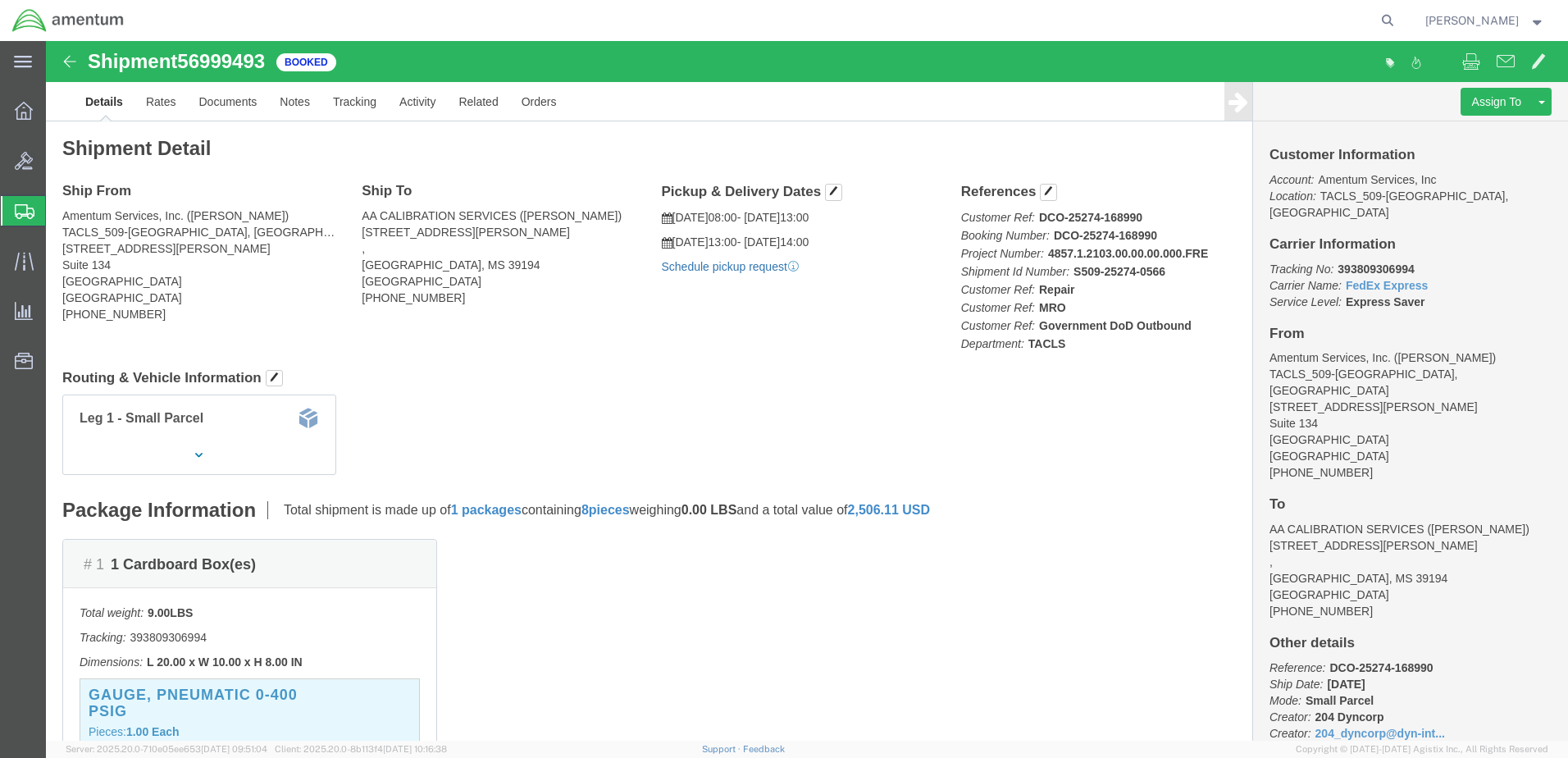
click link "Schedule pickup request"
